Goal: Task Accomplishment & Management: Complete application form

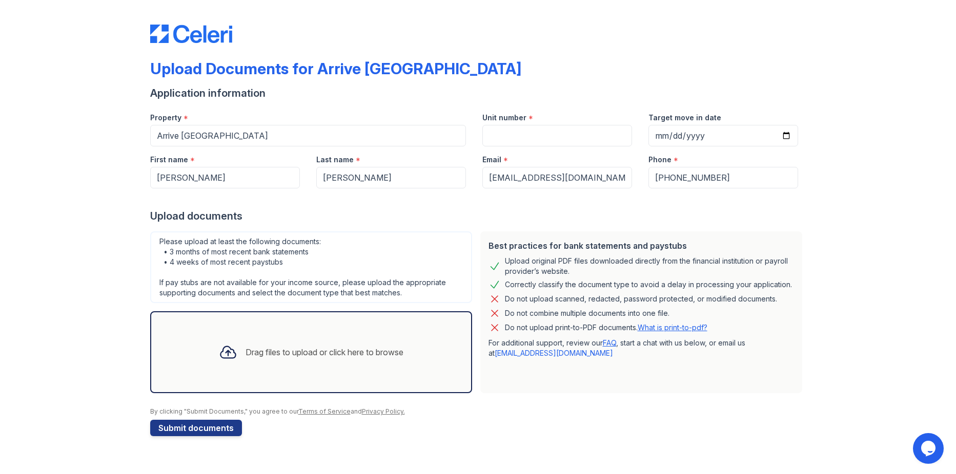
click at [219, 352] on icon at bounding box center [228, 352] width 18 height 18
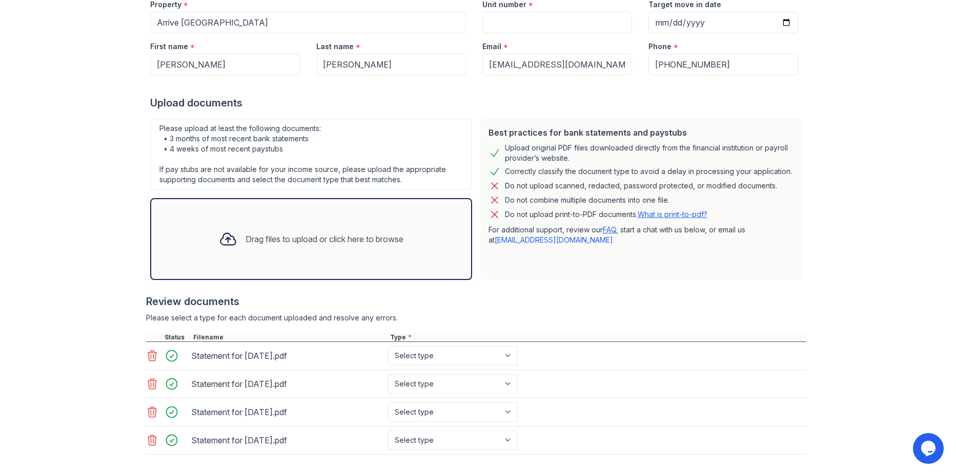
scroll to position [114, 0]
click at [492, 358] on select "Select type Paystub Bank Statement Offer Letter Tax Documents Benefit Award Let…" at bounding box center [453, 355] width 130 height 19
select select "paystub"
click at [388, 346] on select "Select type Paystub Bank Statement Offer Letter Tax Documents Benefit Award Let…" at bounding box center [453, 355] width 130 height 19
click at [466, 388] on select "Select type Paystub Bank Statement Offer Letter Tax Documents Benefit Award Let…" at bounding box center [453, 383] width 130 height 19
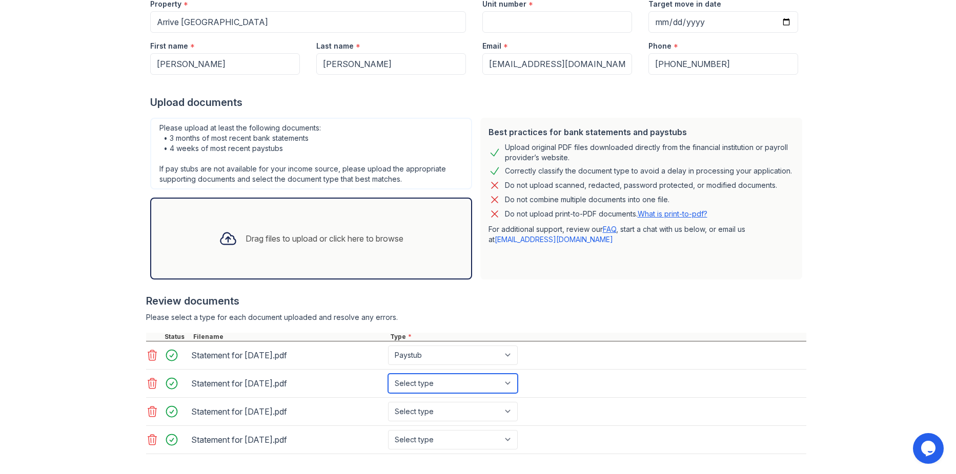
select select "paystub"
click at [388, 374] on select "Select type Paystub Bank Statement Offer Letter Tax Documents Benefit Award Let…" at bounding box center [453, 383] width 130 height 19
click at [450, 413] on select "Select type Paystub Bank Statement Offer Letter Tax Documents Benefit Award Let…" at bounding box center [453, 411] width 130 height 19
select select "paystub"
click at [388, 402] on select "Select type Paystub Bank Statement Offer Letter Tax Documents Benefit Award Let…" at bounding box center [453, 411] width 130 height 19
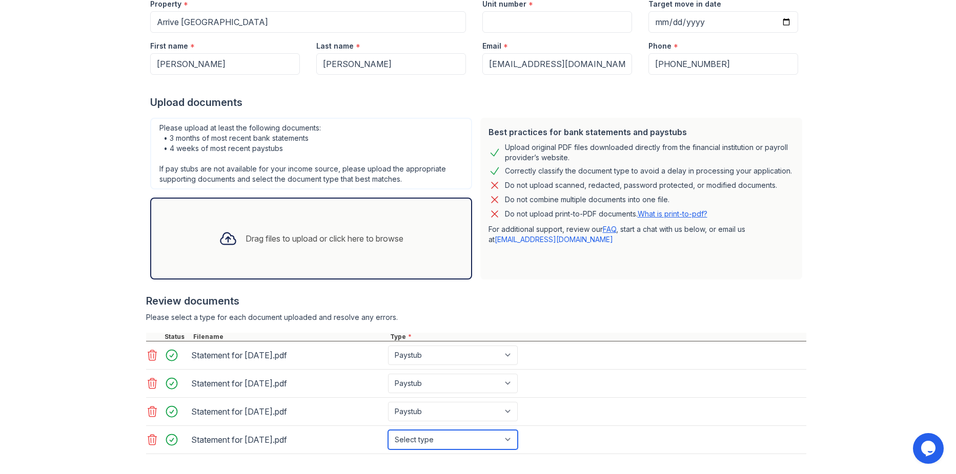
click at [425, 441] on select "Select type Paystub Bank Statement Offer Letter Tax Documents Benefit Award Let…" at bounding box center [453, 439] width 130 height 19
select select "paystub"
click at [388, 430] on select "Select type Paystub Bank Statement Offer Letter Tax Documents Benefit Award Let…" at bounding box center [453, 439] width 130 height 19
click at [562, 321] on div "Please select a type for each document uploaded and resolve any errors." at bounding box center [476, 318] width 660 height 10
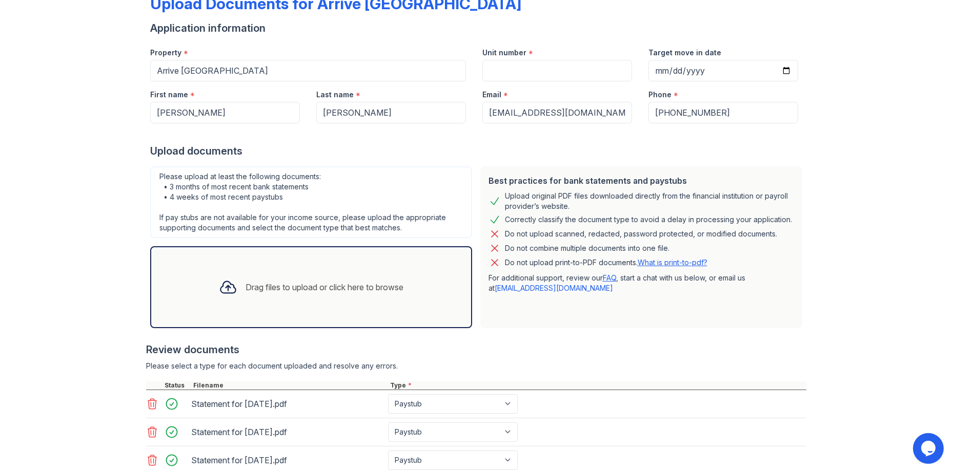
scroll to position [64, 0]
click at [288, 299] on div "Drag files to upload or click here to browse" at bounding box center [311, 289] width 201 height 35
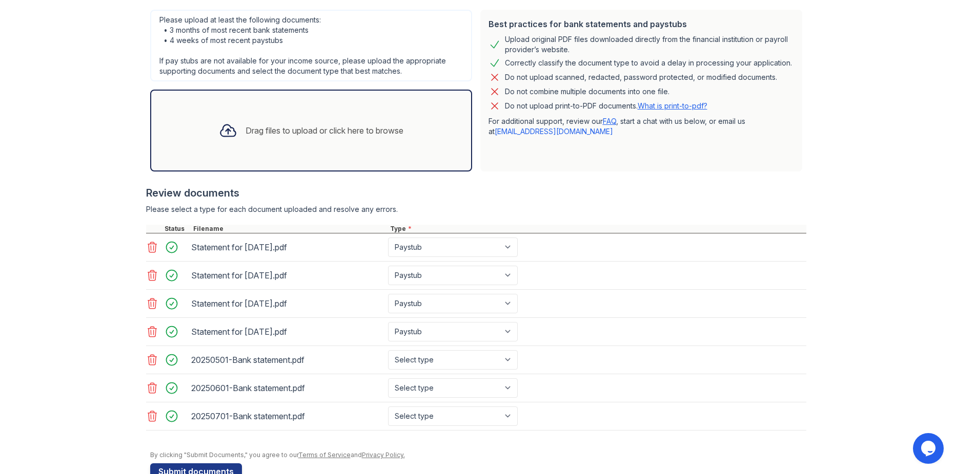
scroll to position [248, 0]
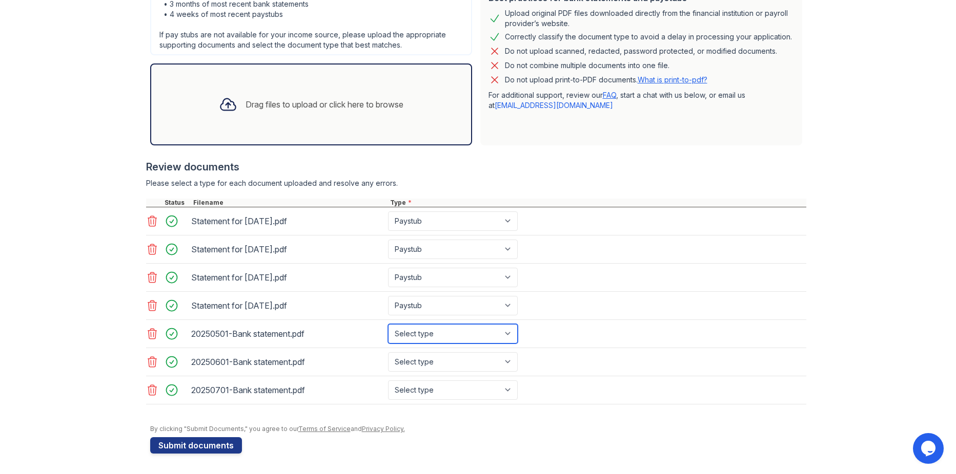
click at [485, 332] on select "Select type Paystub Bank Statement Offer Letter Tax Documents Benefit Award Let…" at bounding box center [453, 333] width 130 height 19
select select "bank_statement"
click at [388, 324] on select "Select type Paystub Bank Statement Offer Letter Tax Documents Benefit Award Let…" at bounding box center [453, 333] width 130 height 19
click at [438, 359] on select "Select type Paystub Bank Statement Offer Letter Tax Documents Benefit Award Let…" at bounding box center [453, 361] width 130 height 19
select select "bank_statement"
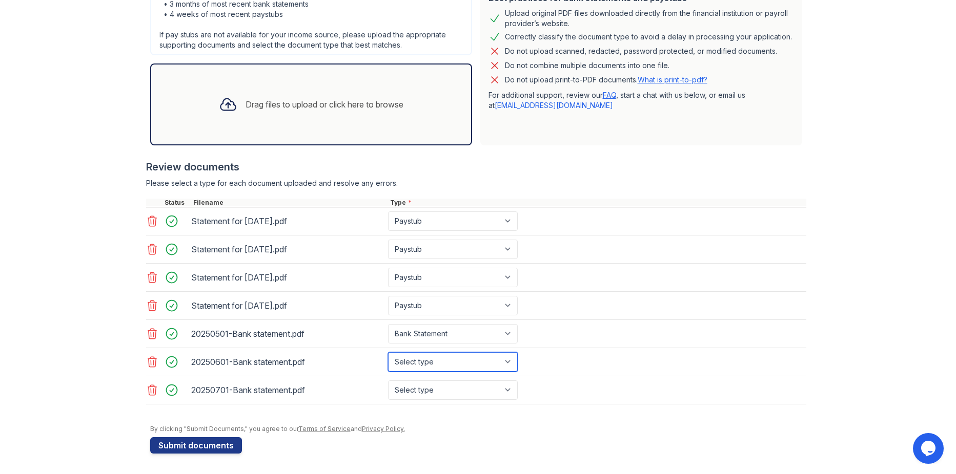
click at [388, 352] on select "Select type Paystub Bank Statement Offer Letter Tax Documents Benefit Award Let…" at bounding box center [453, 361] width 130 height 19
click at [435, 389] on select "Select type Paystub Bank Statement Offer Letter Tax Documents Benefit Award Let…" at bounding box center [453, 390] width 130 height 19
select select "bank_statement"
click at [388, 381] on select "Select type Paystub Bank Statement Offer Letter Tax Documents Benefit Award Let…" at bounding box center [453, 390] width 130 height 19
click at [199, 441] on button "Submit documents" at bounding box center [196, 446] width 92 height 16
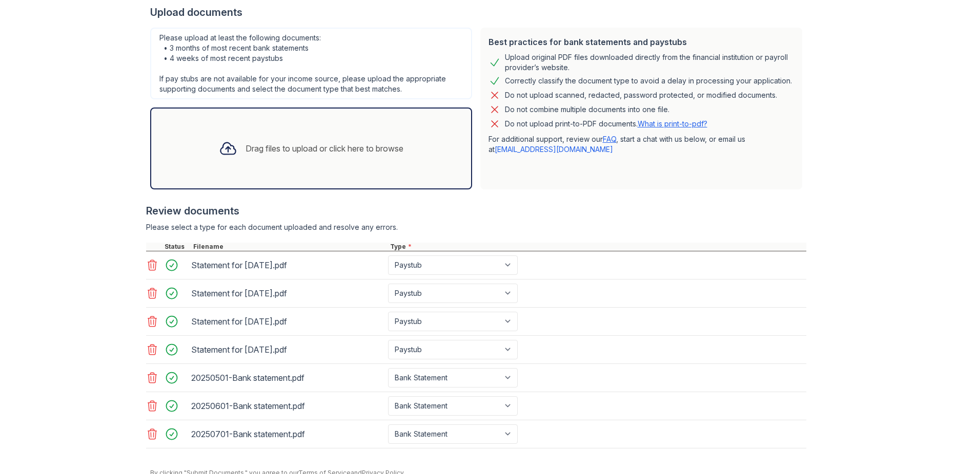
scroll to position [246, 0]
click at [148, 264] on icon at bounding box center [152, 266] width 9 height 10
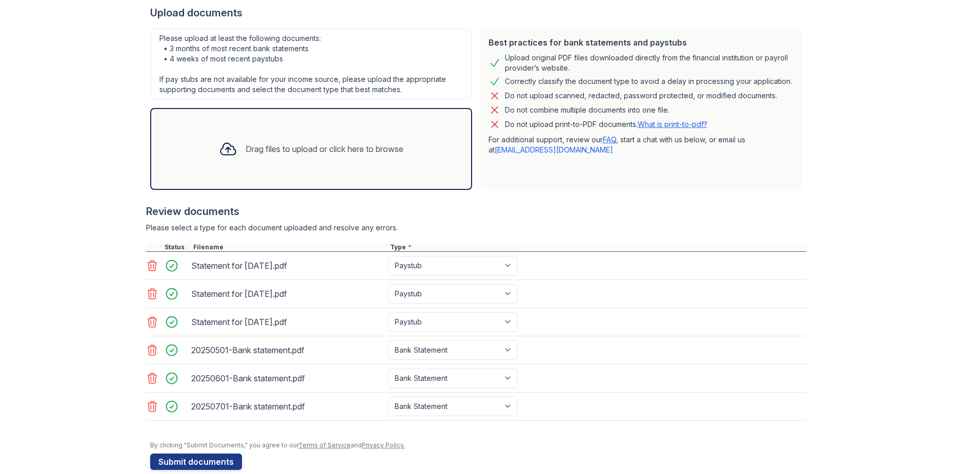
click at [148, 264] on icon at bounding box center [152, 266] width 9 height 10
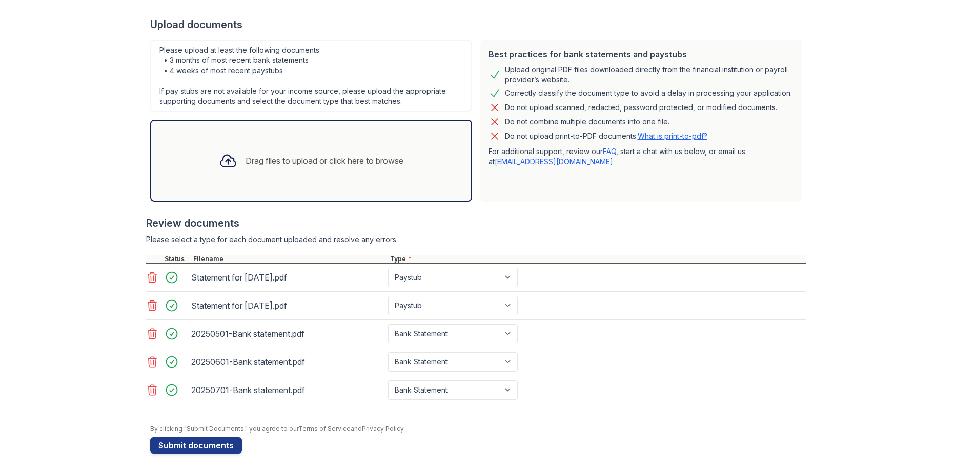
scroll to position [235, 0]
click at [146, 264] on div "Statement for [DATE].pdf Paystub Bank Statement Offer Letter Tax Documents Bene…" at bounding box center [476, 278] width 660 height 28
click at [149, 277] on icon at bounding box center [152, 278] width 12 height 12
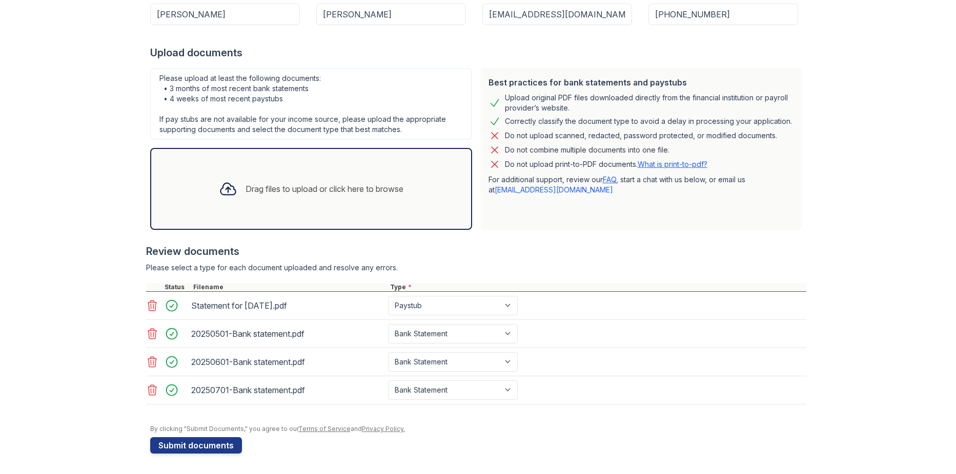
scroll to position [206, 0]
click at [149, 277] on div at bounding box center [476, 278] width 660 height 10
click at [146, 308] on icon at bounding box center [152, 306] width 12 height 12
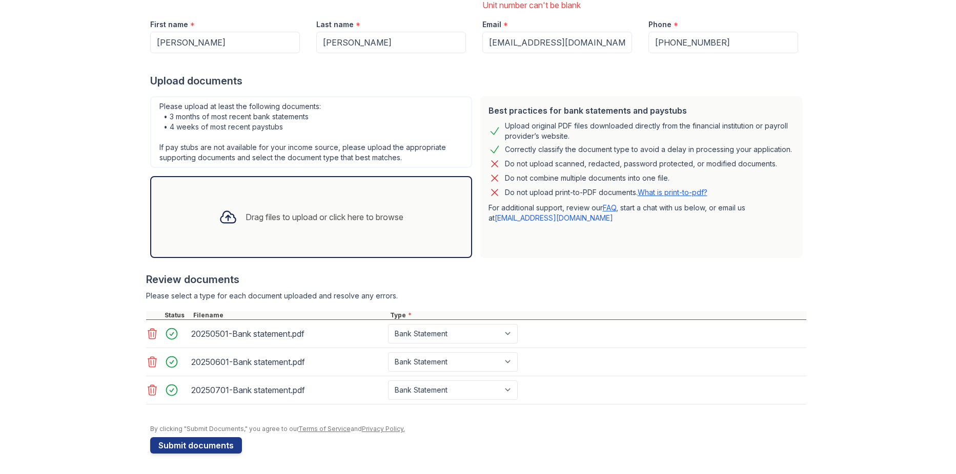
scroll to position [178, 0]
click at [155, 337] on link at bounding box center [153, 334] width 14 height 12
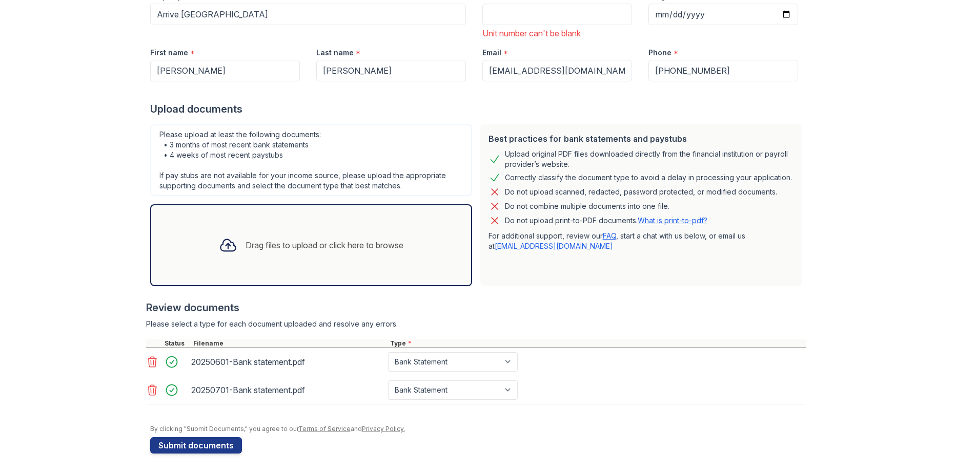
scroll to position [150, 0]
click at [148, 367] on icon at bounding box center [152, 362] width 9 height 10
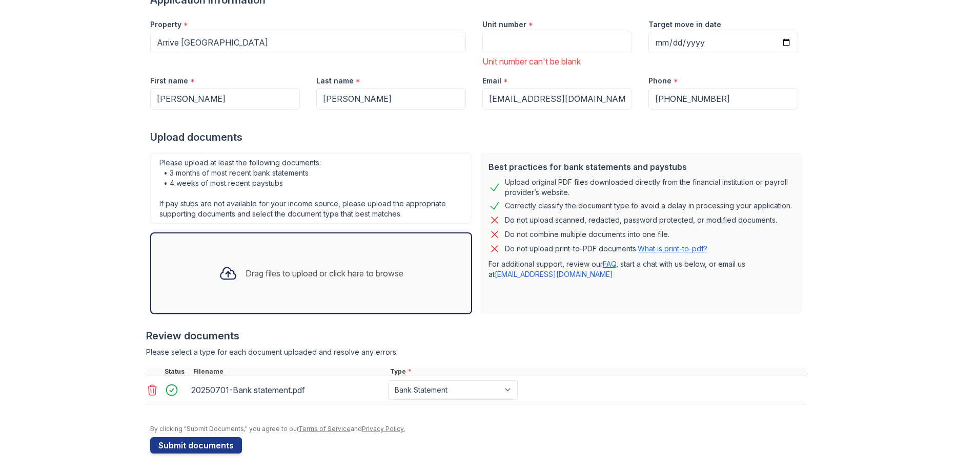
click at [152, 391] on icon at bounding box center [152, 390] width 9 height 10
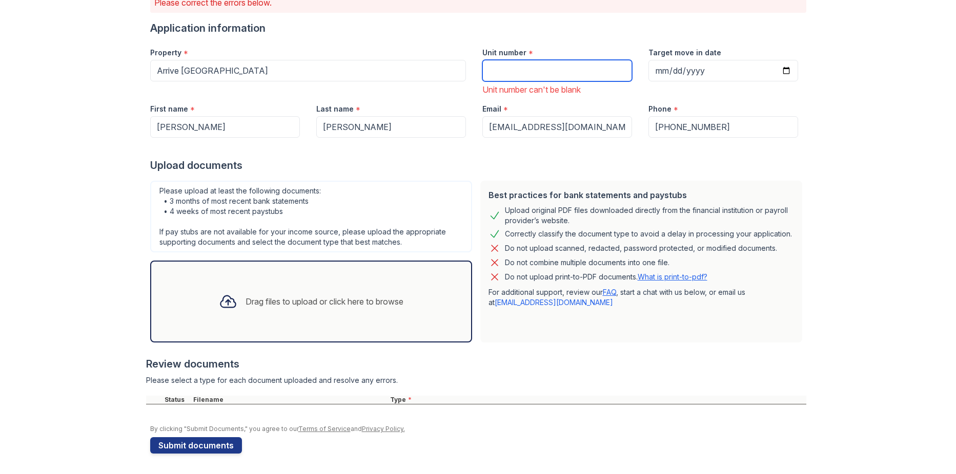
click at [514, 72] on input "Unit number" at bounding box center [557, 71] width 150 height 22
type input "326"
click at [626, 98] on div "Email *" at bounding box center [557, 106] width 150 height 20
click at [525, 77] on input "326" at bounding box center [557, 71] width 150 height 22
click at [511, 162] on div "Upload documents" at bounding box center [478, 165] width 656 height 14
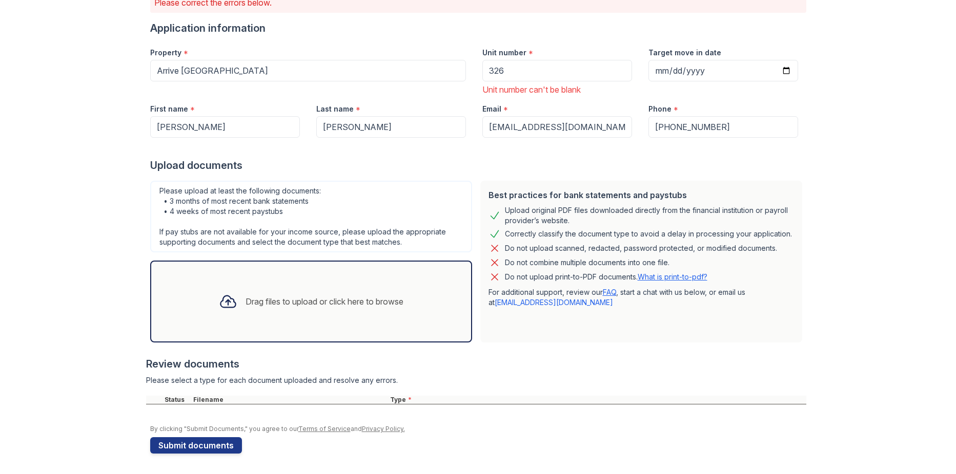
click at [254, 304] on div "Drag files to upload or click here to browse" at bounding box center [324, 302] width 158 height 12
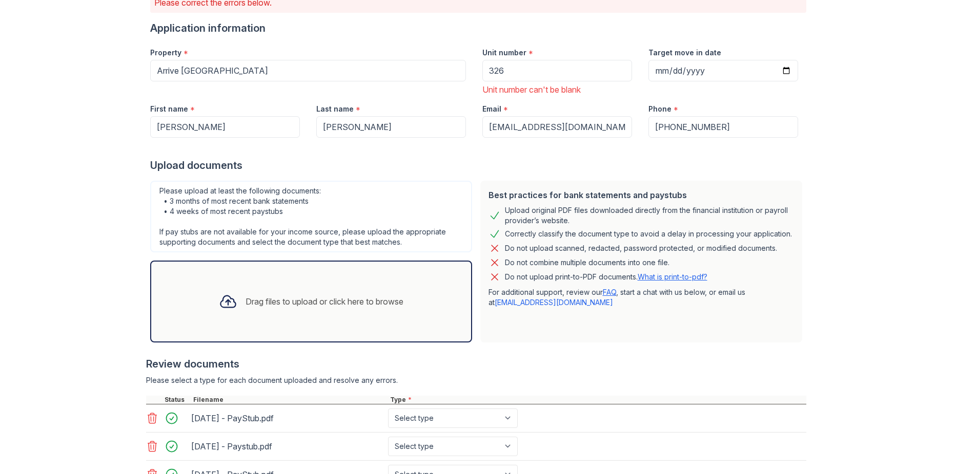
scroll to position [206, 0]
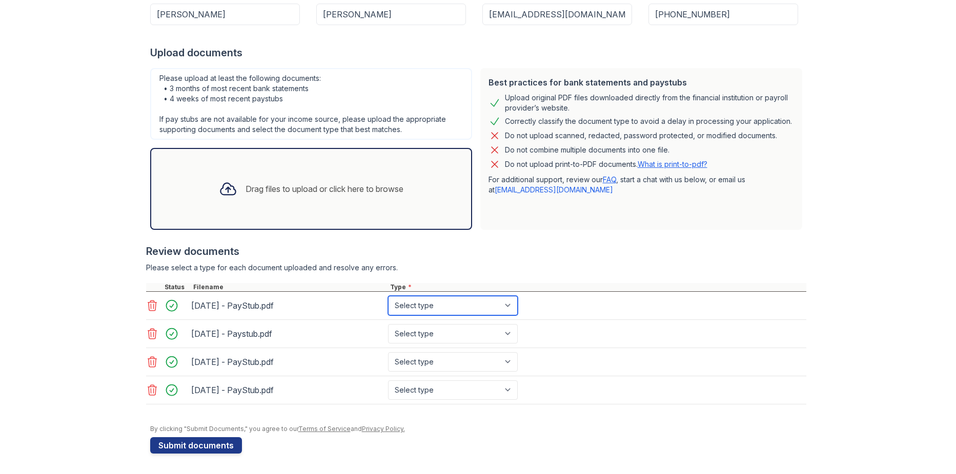
click at [461, 307] on select "Select type Paystub Bank Statement Offer Letter Tax Documents Benefit Award Let…" at bounding box center [453, 305] width 130 height 19
select select "paystub"
click at [388, 296] on select "Select type Paystub Bank Statement Offer Letter Tax Documents Benefit Award Let…" at bounding box center [453, 305] width 130 height 19
click at [455, 339] on select "Select type Paystub Bank Statement Offer Letter Tax Documents Benefit Award Let…" at bounding box center [453, 333] width 130 height 19
select select "paystub"
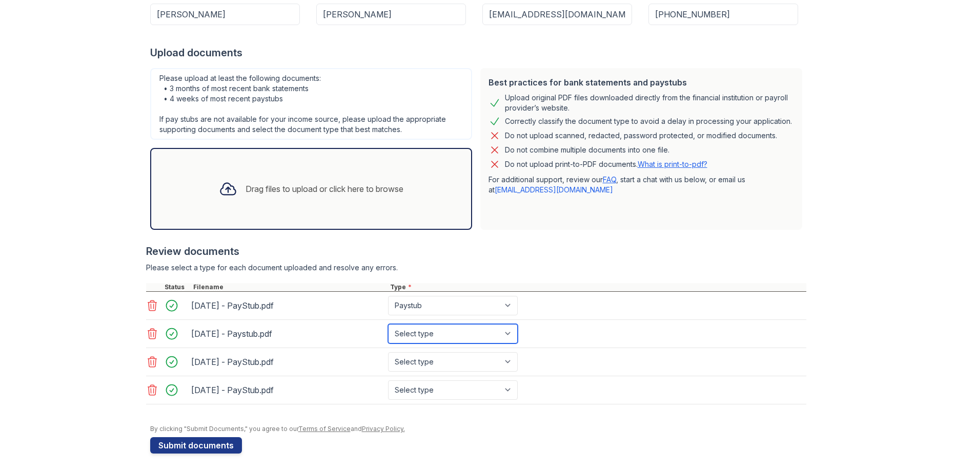
click at [388, 324] on select "Select type Paystub Bank Statement Offer Letter Tax Documents Benefit Award Let…" at bounding box center [453, 333] width 130 height 19
click at [461, 359] on select "Select type Paystub Bank Statement Offer Letter Tax Documents Benefit Award Let…" at bounding box center [453, 361] width 130 height 19
select select "paystub"
click at [388, 352] on select "Select type Paystub Bank Statement Offer Letter Tax Documents Benefit Award Let…" at bounding box center [453, 361] width 130 height 19
click at [424, 396] on select "Select type Paystub Bank Statement Offer Letter Tax Documents Benefit Award Let…" at bounding box center [453, 390] width 130 height 19
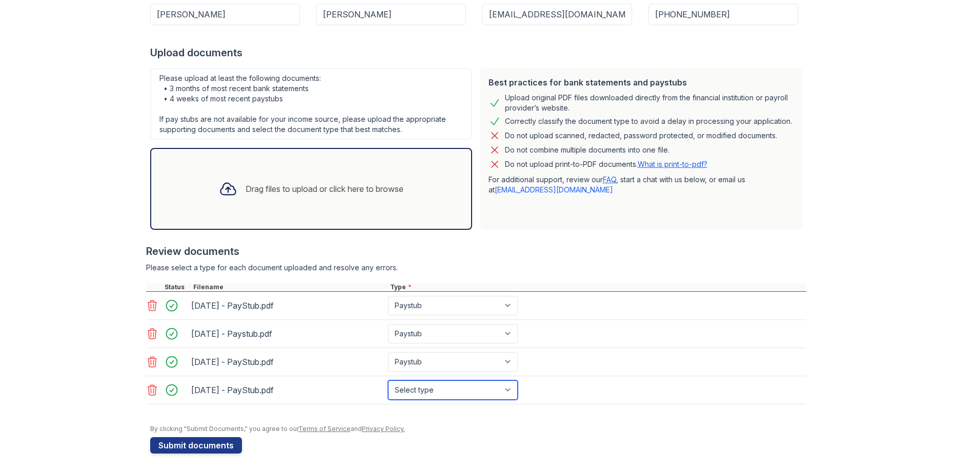
select select "paystub"
click at [388, 381] on select "Select type Paystub Bank Statement Offer Letter Tax Documents Benefit Award Let…" at bounding box center [453, 390] width 130 height 19
click at [293, 195] on div "Drag files to upload or click here to browse" at bounding box center [311, 189] width 201 height 35
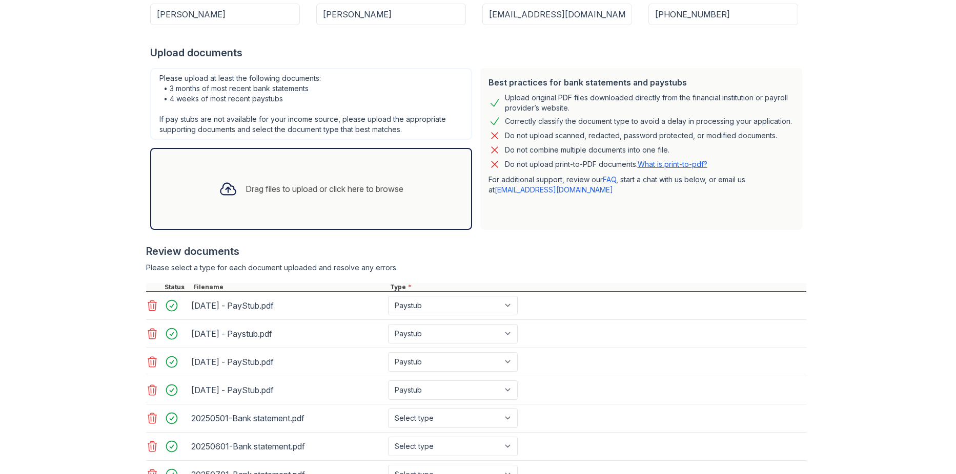
scroll to position [291, 0]
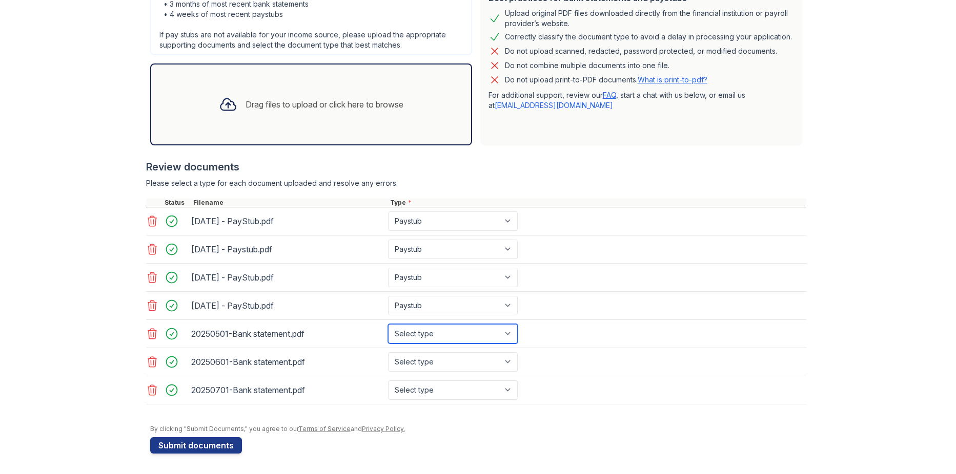
click at [489, 339] on select "Select type Paystub Bank Statement Offer Letter Tax Documents Benefit Award Let…" at bounding box center [453, 333] width 130 height 19
select select "bank_statement"
click at [388, 324] on select "Select type Paystub Bank Statement Offer Letter Tax Documents Benefit Award Let…" at bounding box center [453, 333] width 130 height 19
click at [436, 368] on select "Select type Paystub Bank Statement Offer Letter Tax Documents Benefit Award Let…" at bounding box center [453, 361] width 130 height 19
select select "bank_statement"
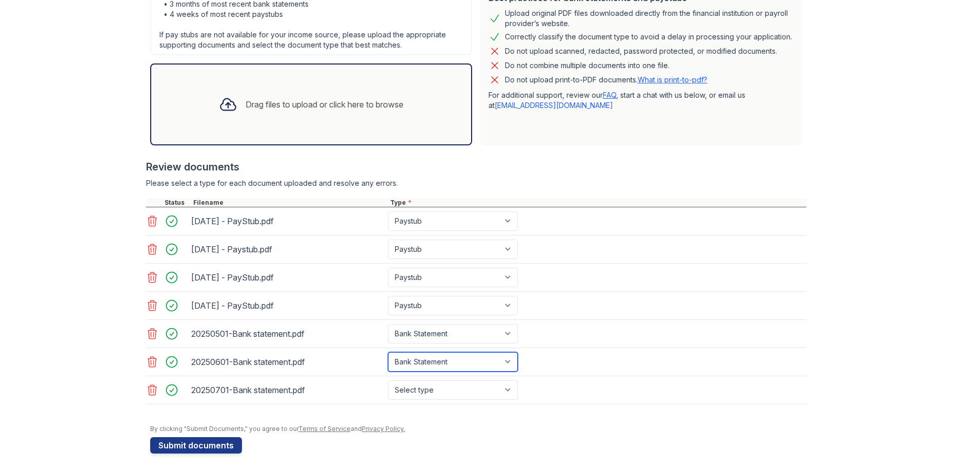
click at [388, 352] on select "Select type Paystub Bank Statement Offer Letter Tax Documents Benefit Award Let…" at bounding box center [453, 361] width 130 height 19
click at [442, 393] on select "Select type Paystub Bank Statement Offer Letter Tax Documents Benefit Award Let…" at bounding box center [453, 390] width 130 height 19
select select "bank_statement"
click at [388, 381] on select "Select type Paystub Bank Statement Offer Letter Tax Documents Benefit Award Let…" at bounding box center [453, 390] width 130 height 19
click at [214, 447] on button "Submit documents" at bounding box center [196, 446] width 92 height 16
